Goal: Transaction & Acquisition: Purchase product/service

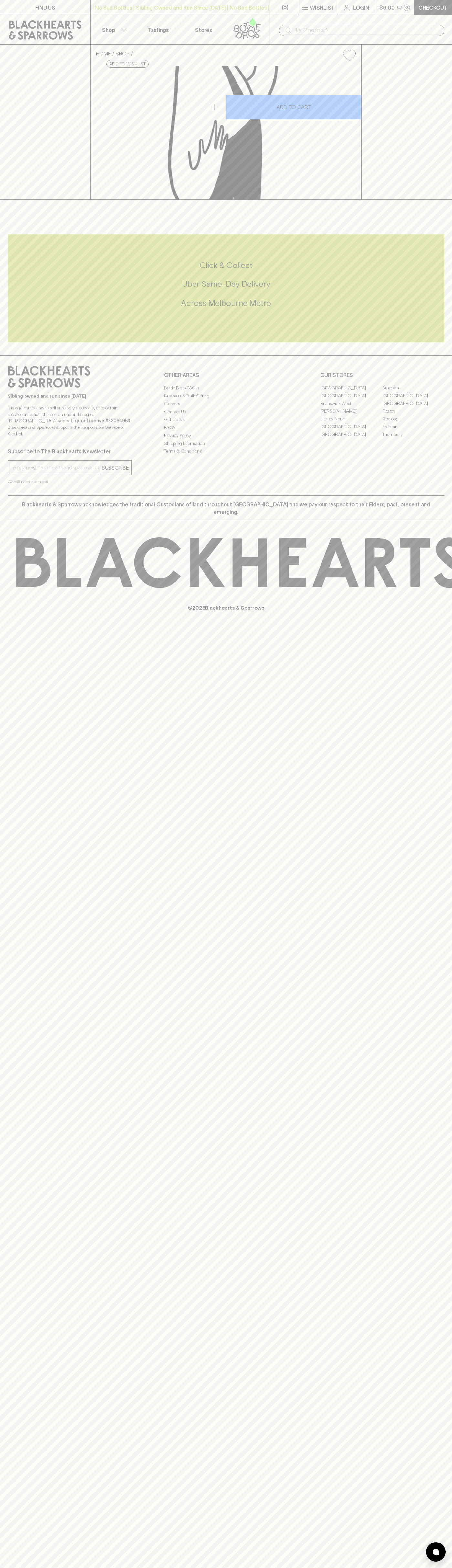
click at [368, 13] on link "Login" at bounding box center [356, 7] width 38 height 15
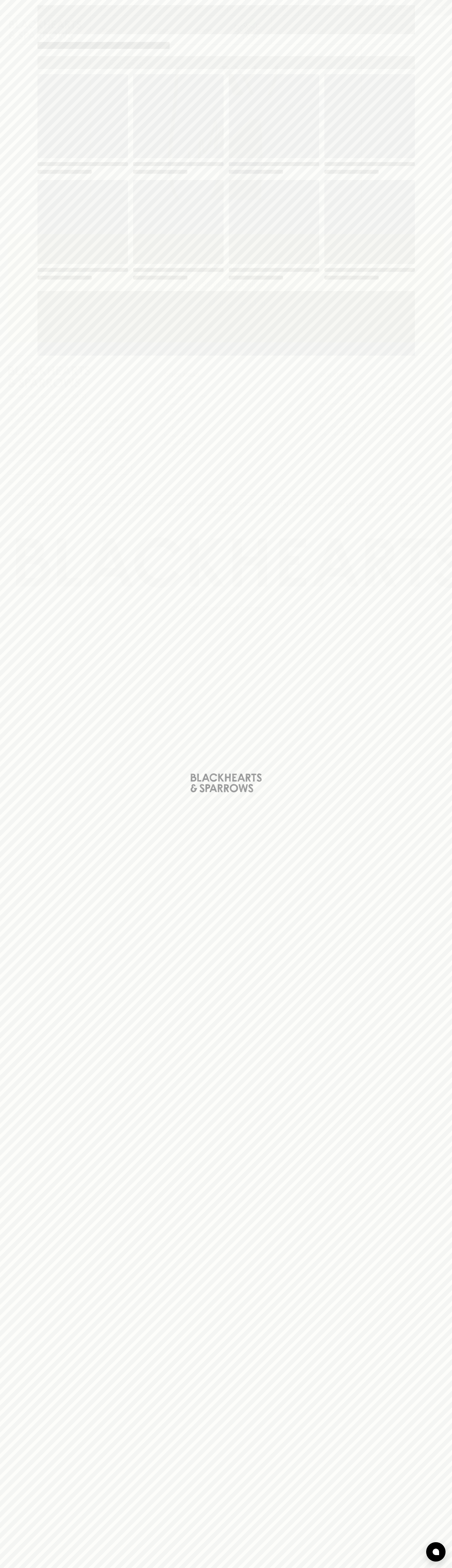
click at [431, 1507] on div "Loading" at bounding box center [226, 784] width 452 height 1568
click at [337, 1567] on html "FIND US | No Bad Bottles | Sibling Owned and Run Since 2006 | No Bad Bottles | …" at bounding box center [226, 784] width 452 height 1568
click at [19, 291] on div "Loading" at bounding box center [226, 784] width 452 height 1568
